Goal: Task Accomplishment & Management: Manage account settings

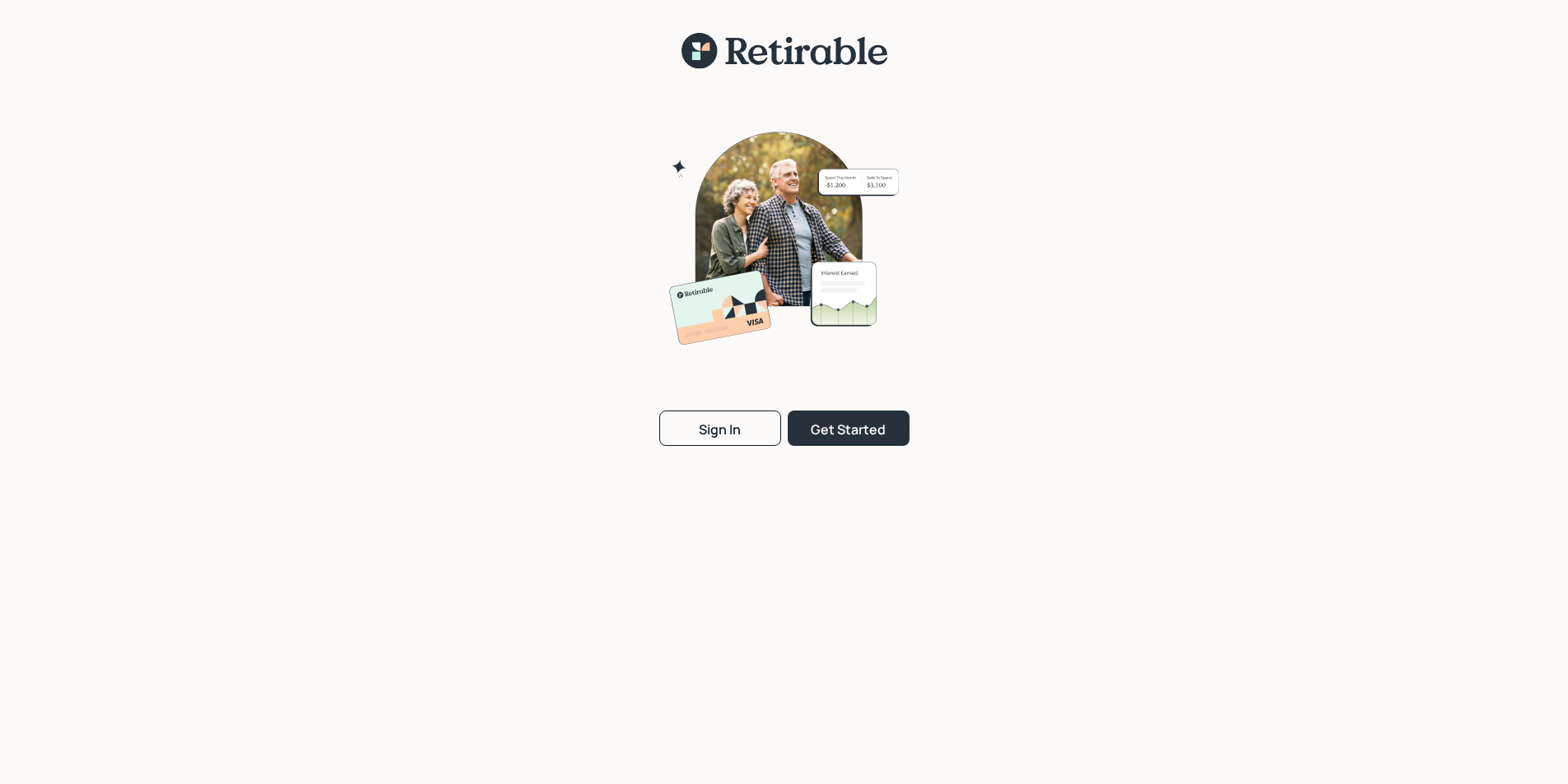
click at [704, 439] on button "Sign In" at bounding box center [720, 428] width 121 height 36
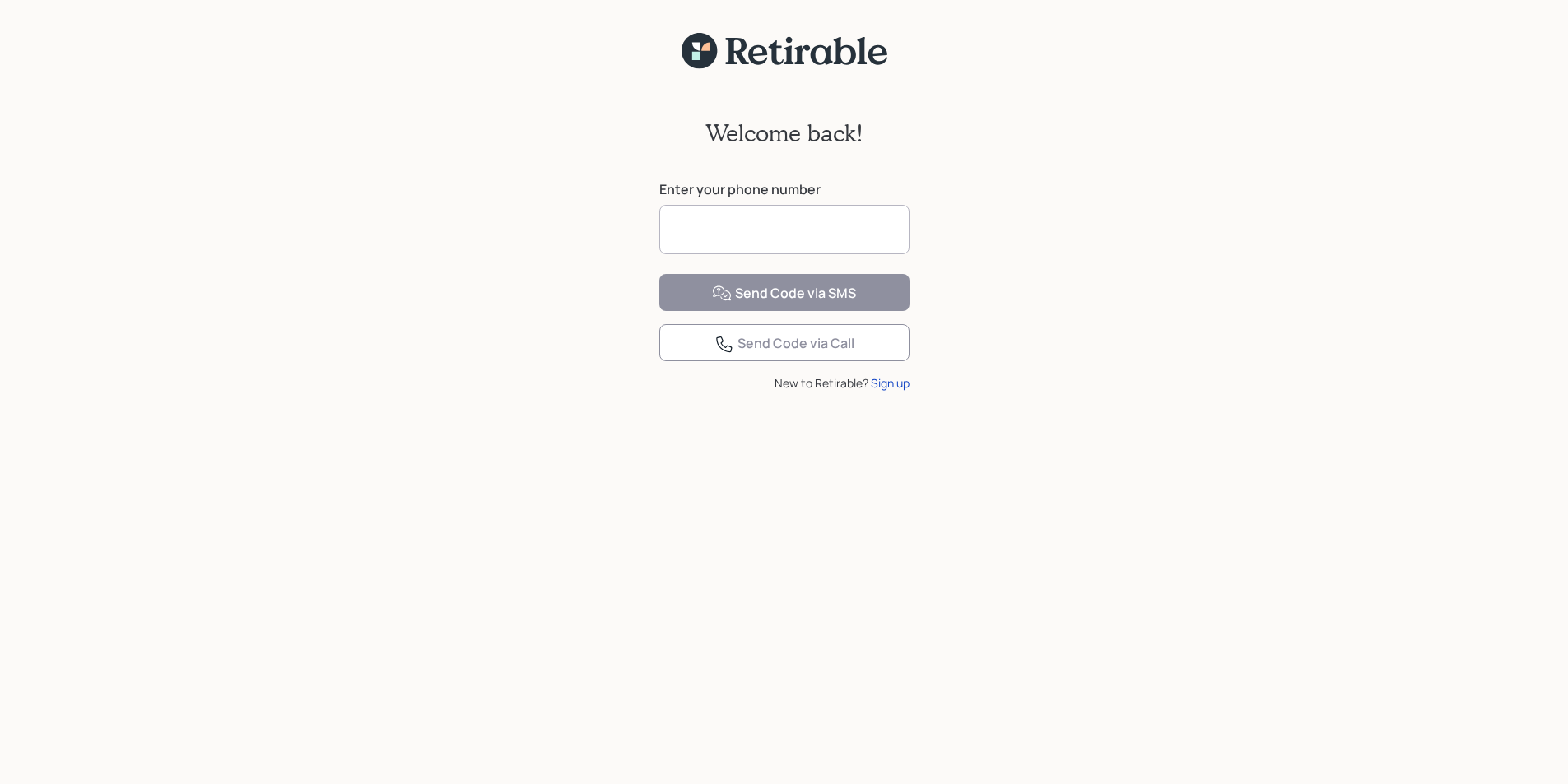
click at [714, 224] on input at bounding box center [784, 230] width 250 height 50
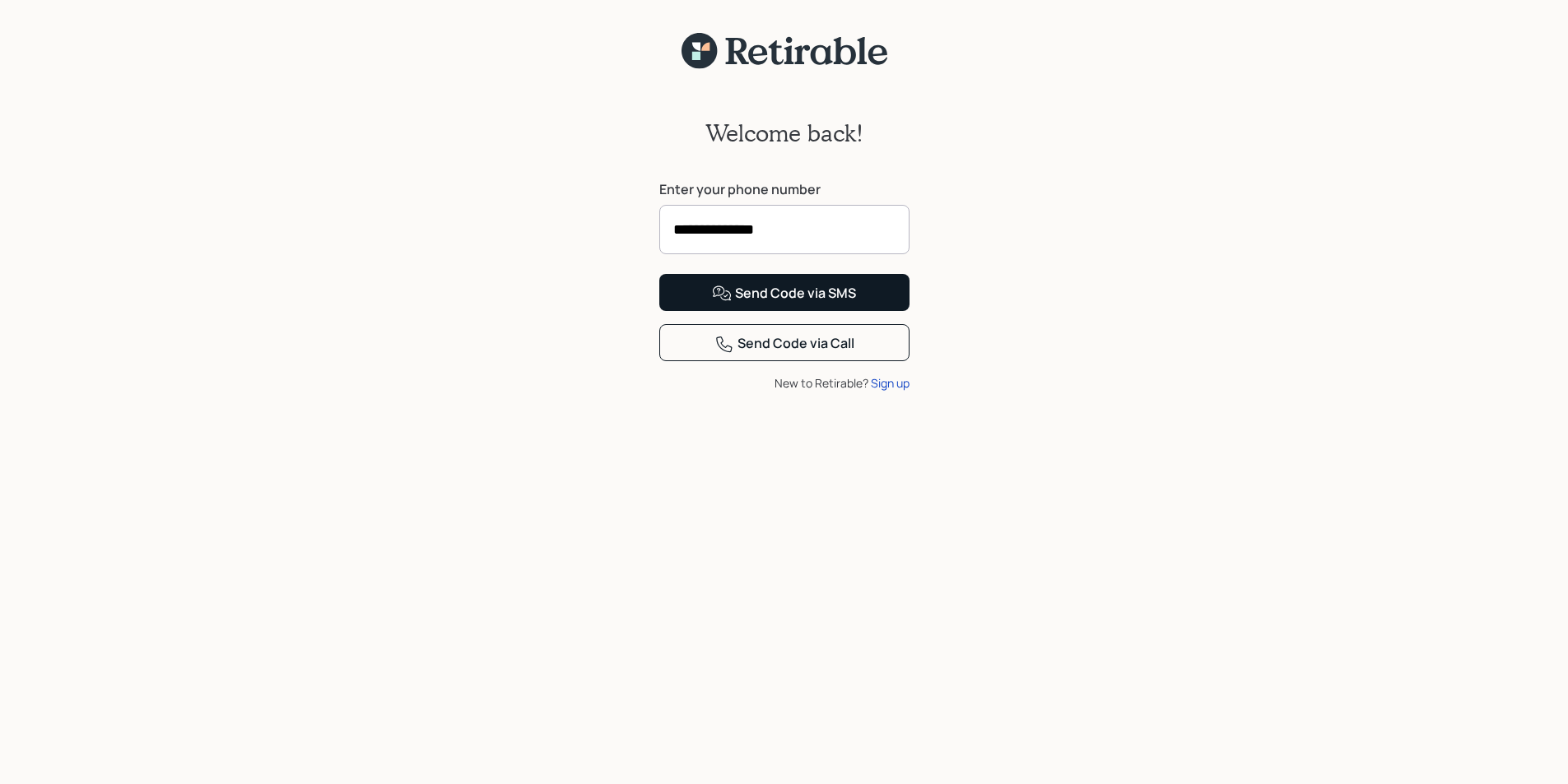
type input "**********"
click at [776, 304] on div "Send Code via SMS" at bounding box center [784, 293] width 144 height 20
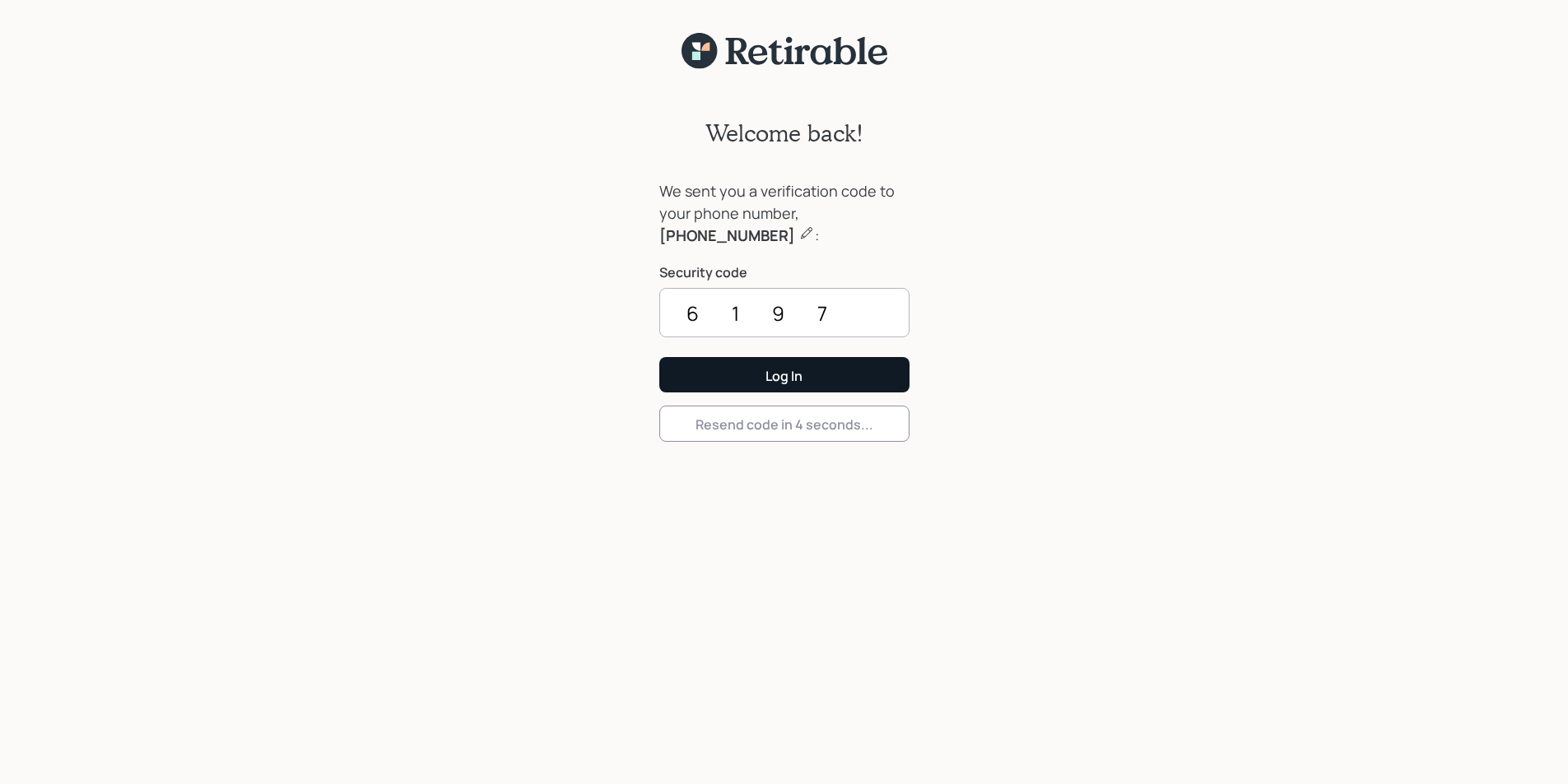
type input "6197"
click at [660, 357] on button "Log In" at bounding box center [784, 375] width 250 height 36
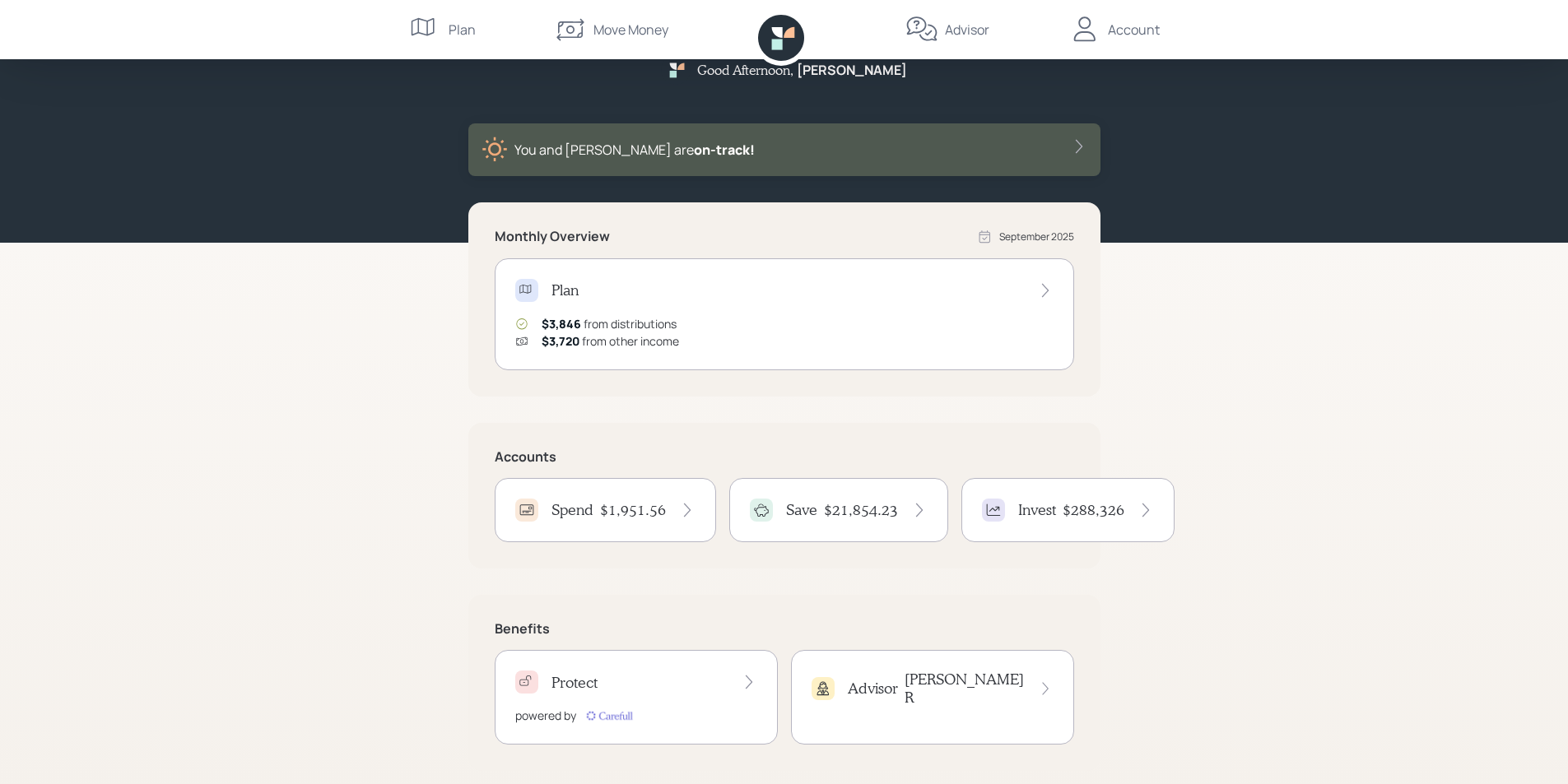
scroll to position [44, 0]
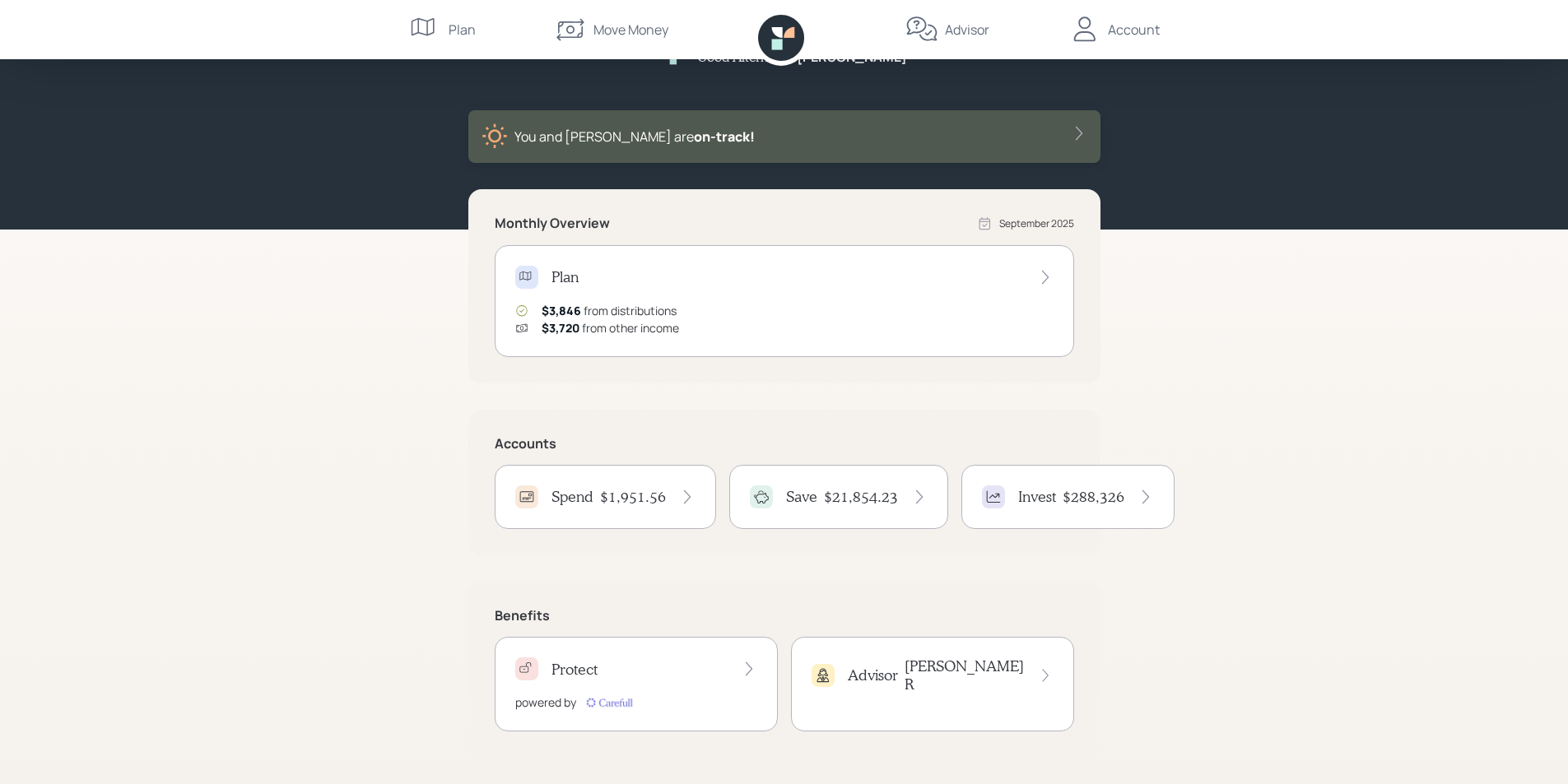
click at [630, 495] on h4 "$1,951.56" at bounding box center [632, 497] width 66 height 18
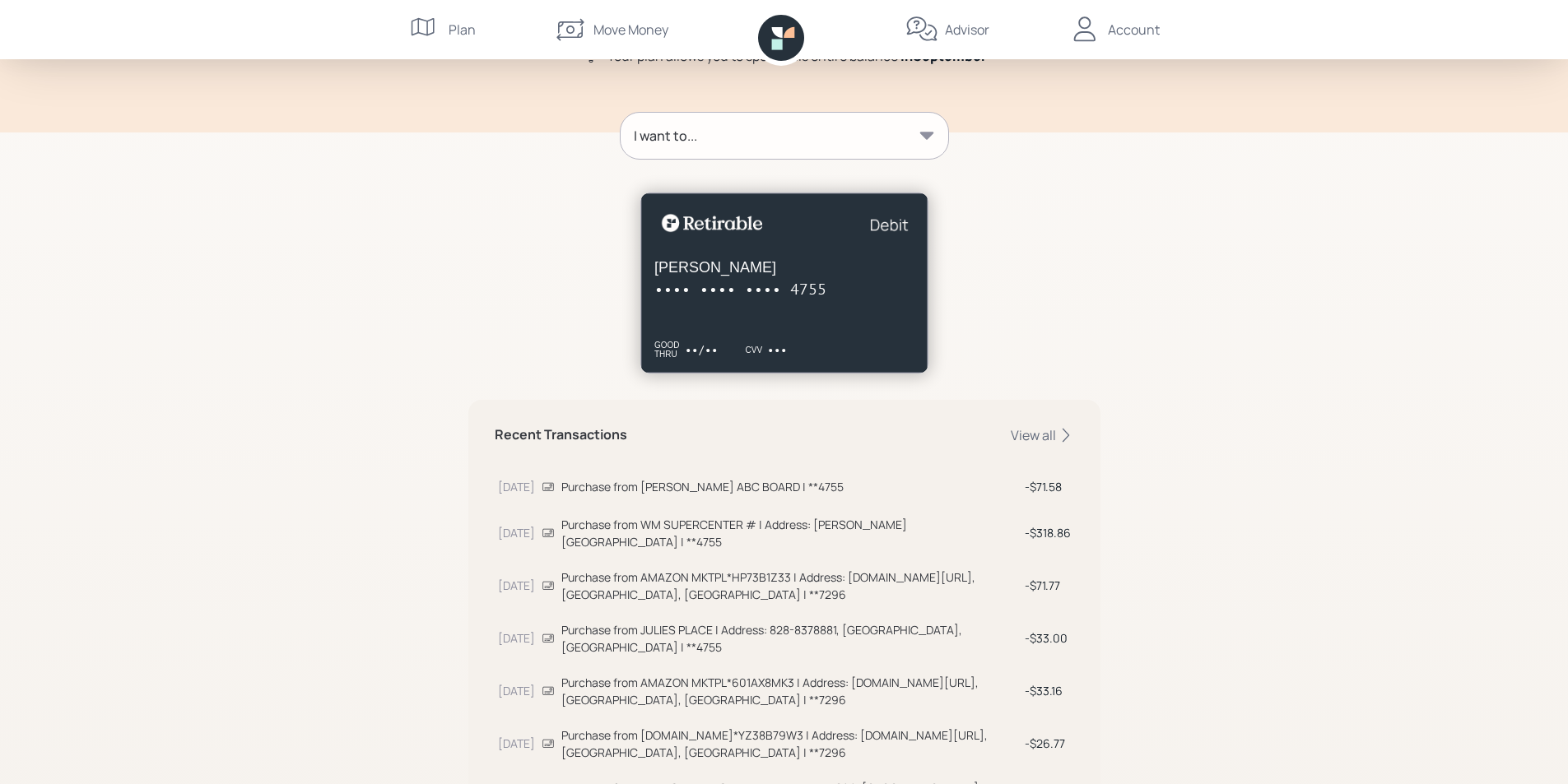
scroll to position [164, 0]
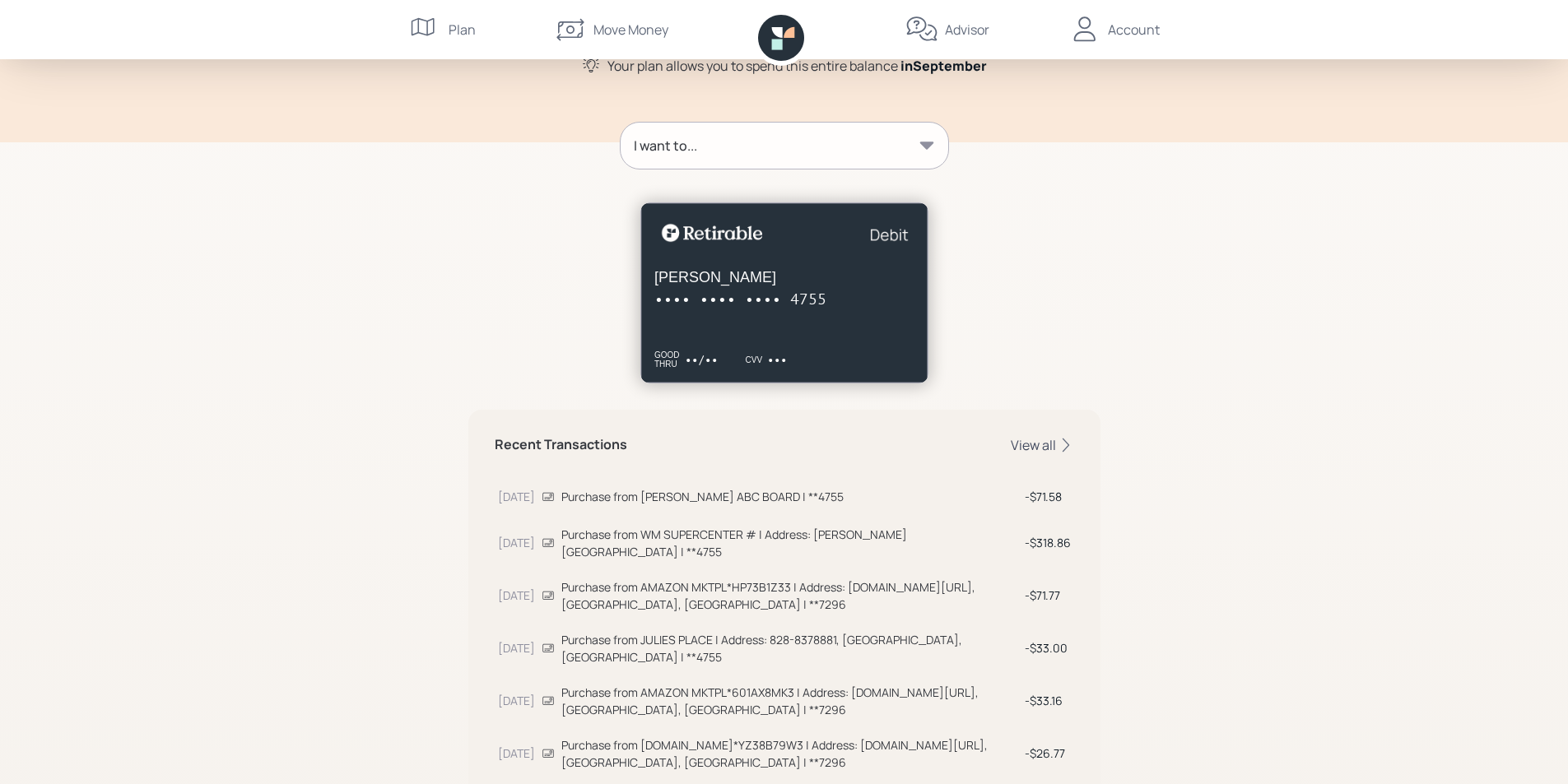
click at [1025, 440] on div "View all" at bounding box center [1042, 444] width 64 height 18
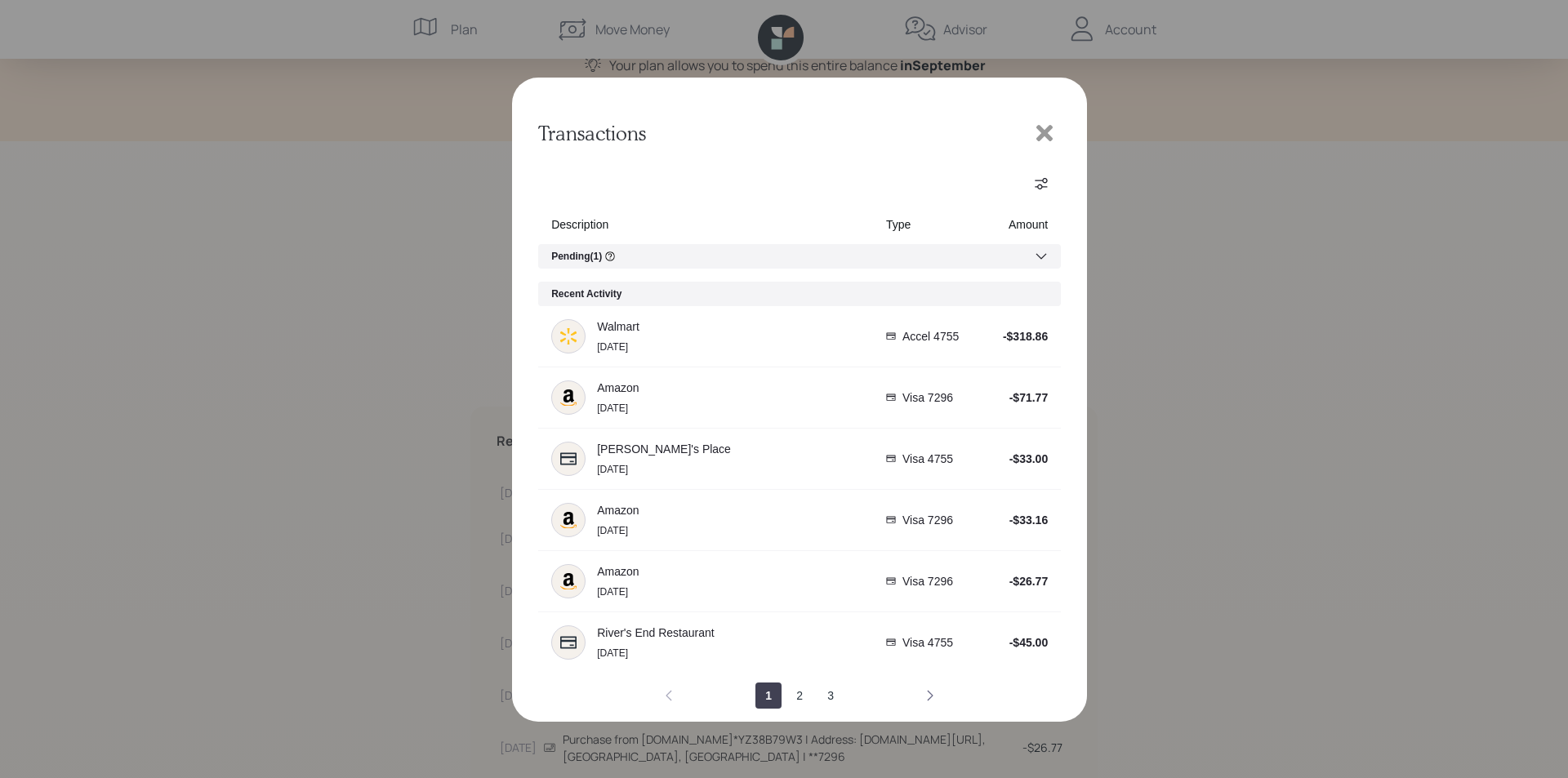
click at [927, 693] on icon "next page" at bounding box center [930, 695] width 13 height 13
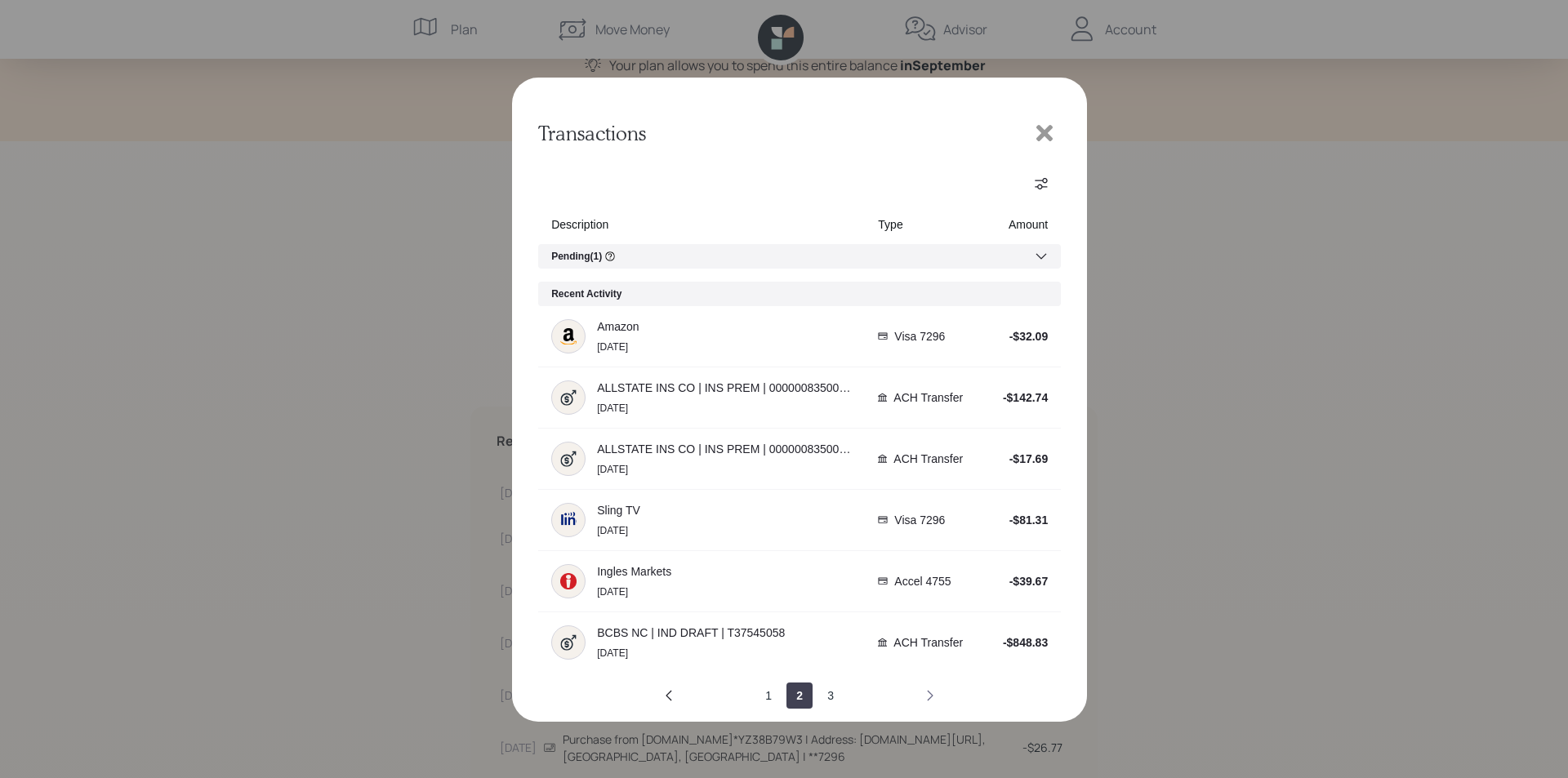
click at [927, 693] on icon "next page" at bounding box center [930, 695] width 13 height 13
click at [1037, 128] on icon at bounding box center [1044, 133] width 24 height 24
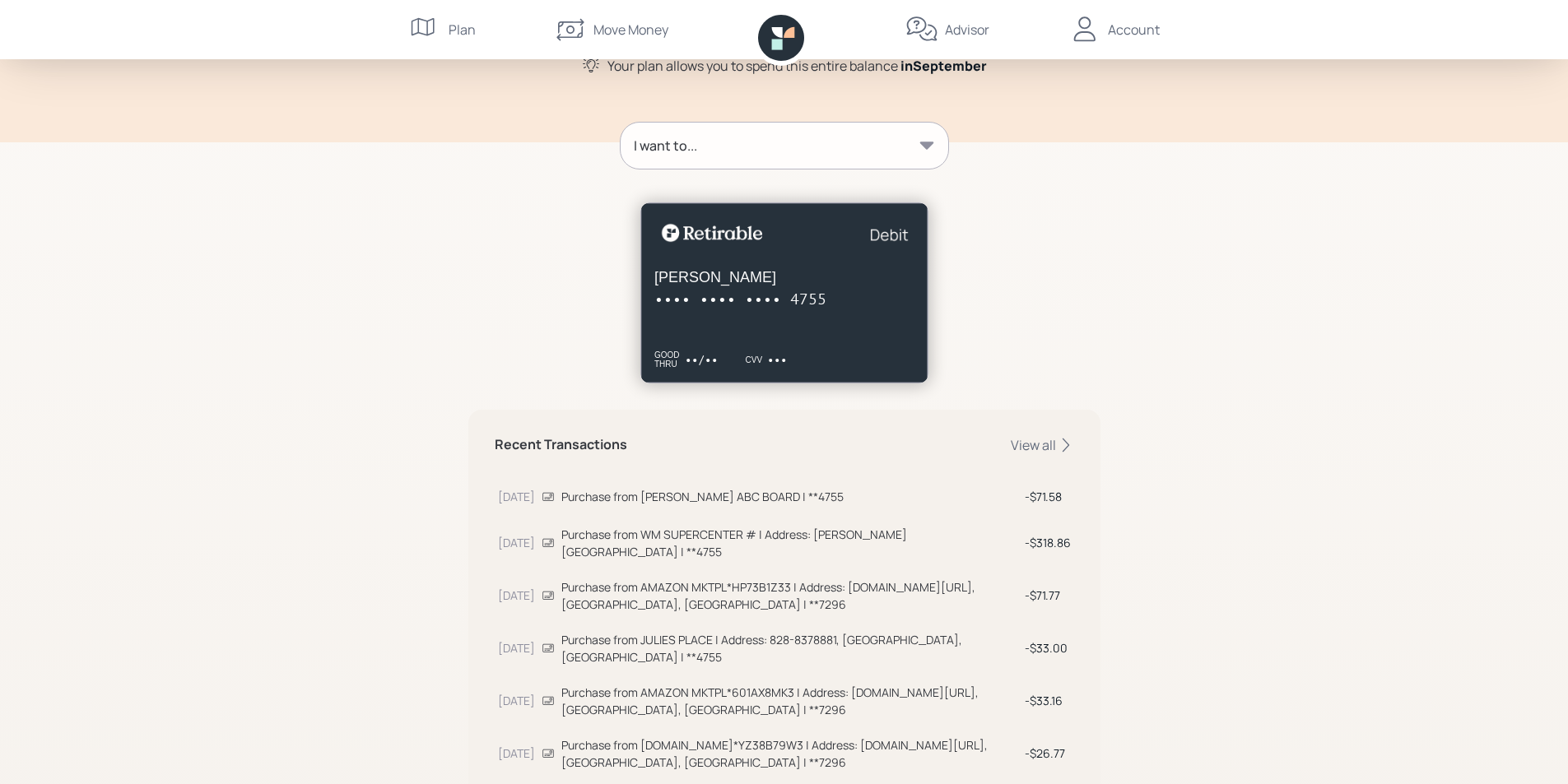
scroll to position [0, 0]
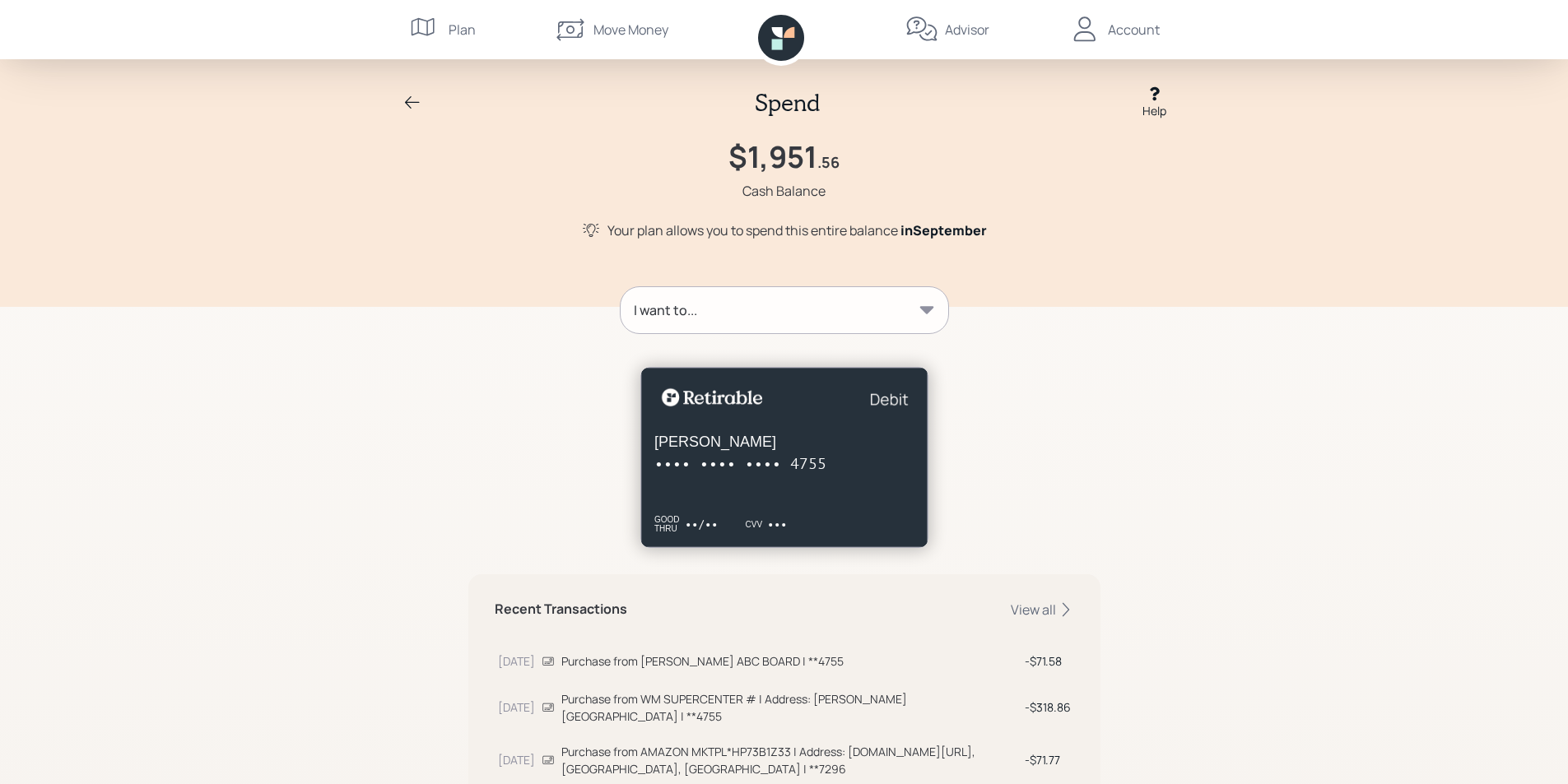
click at [413, 97] on icon at bounding box center [412, 102] width 20 height 20
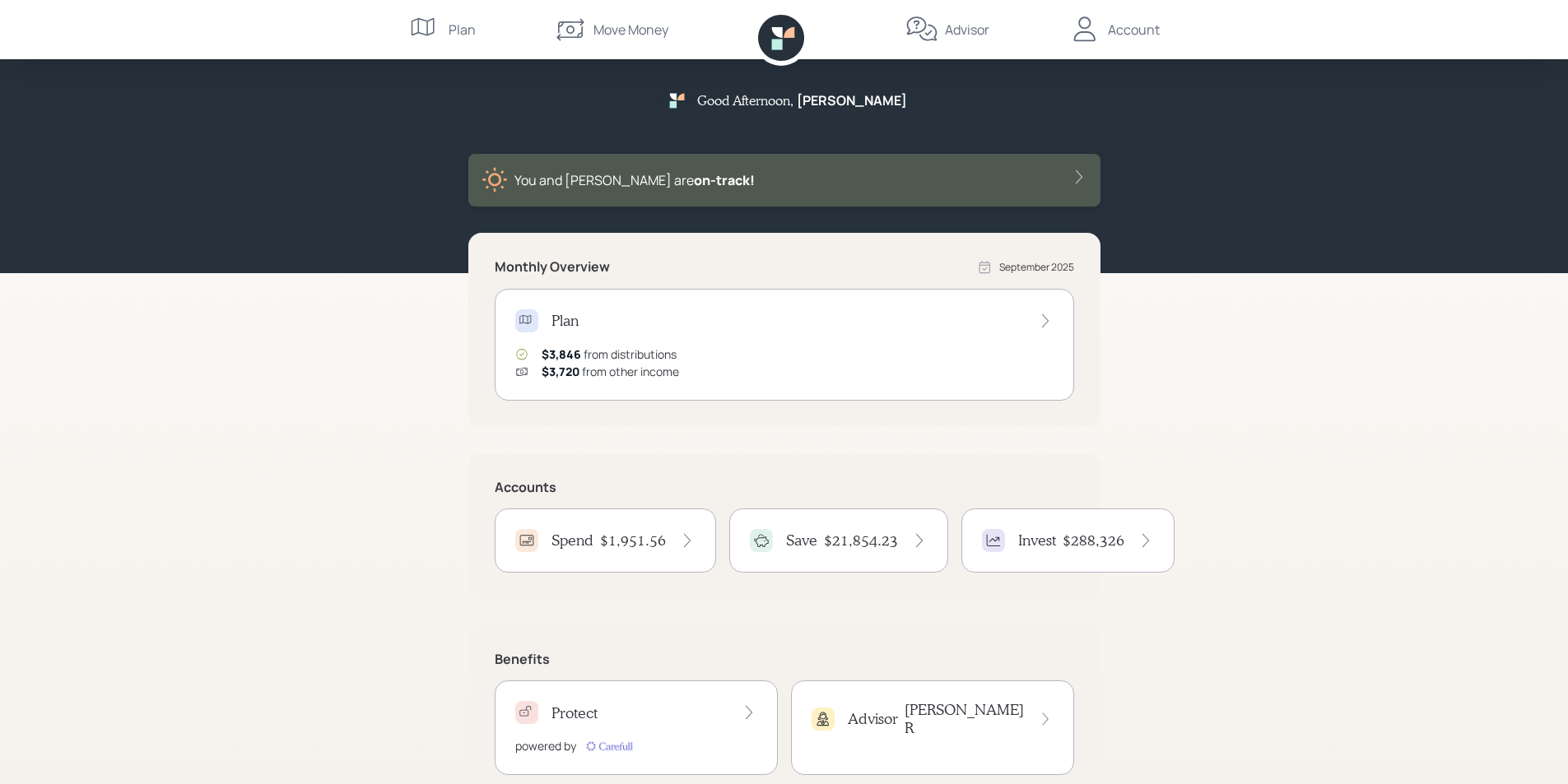
click at [1116, 30] on div "Account" at bounding box center [1133, 30] width 52 height 20
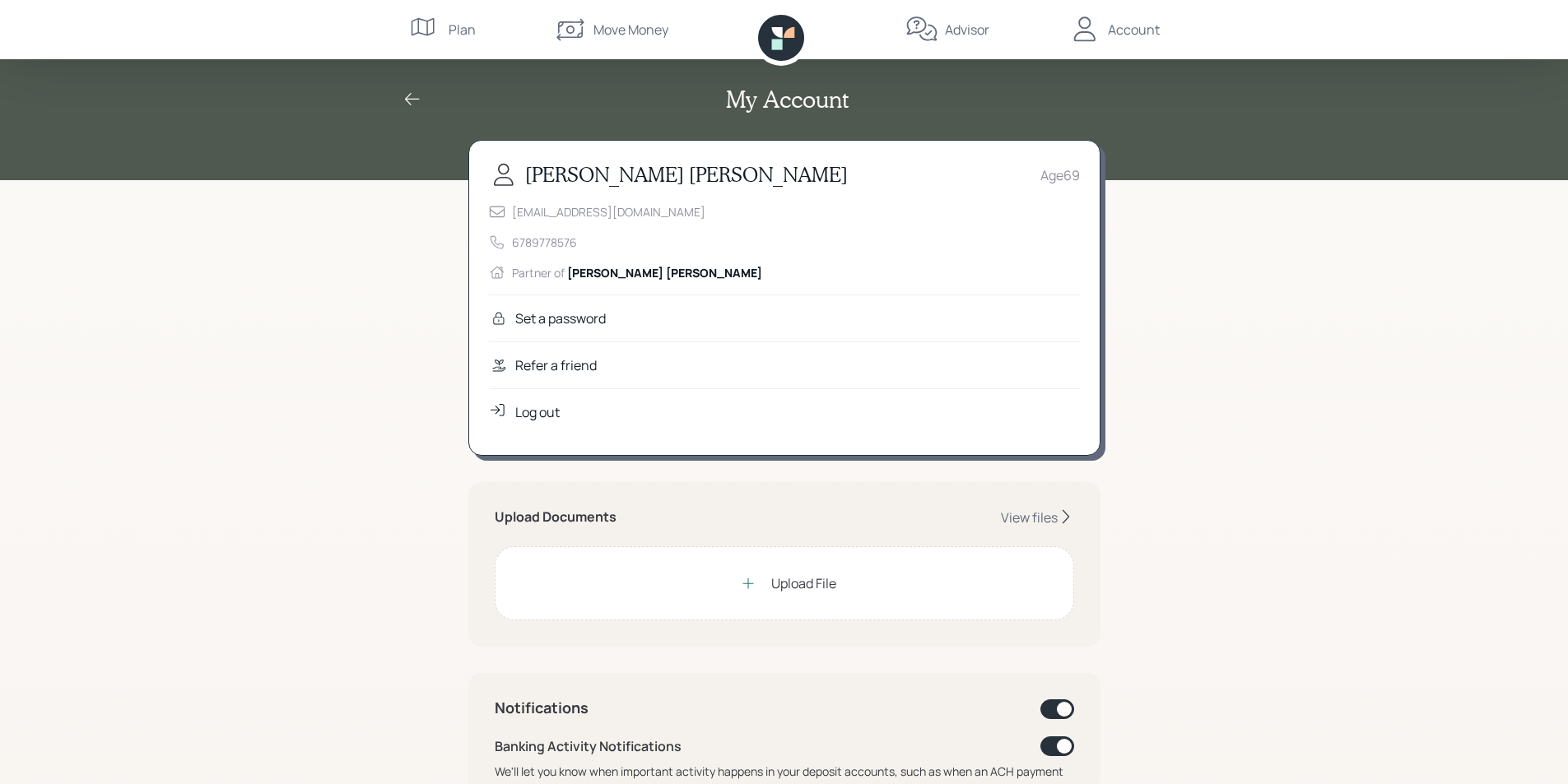
click at [526, 410] on div "Log out" at bounding box center [537, 412] width 45 height 20
